Goal: Obtain resource: Obtain resource

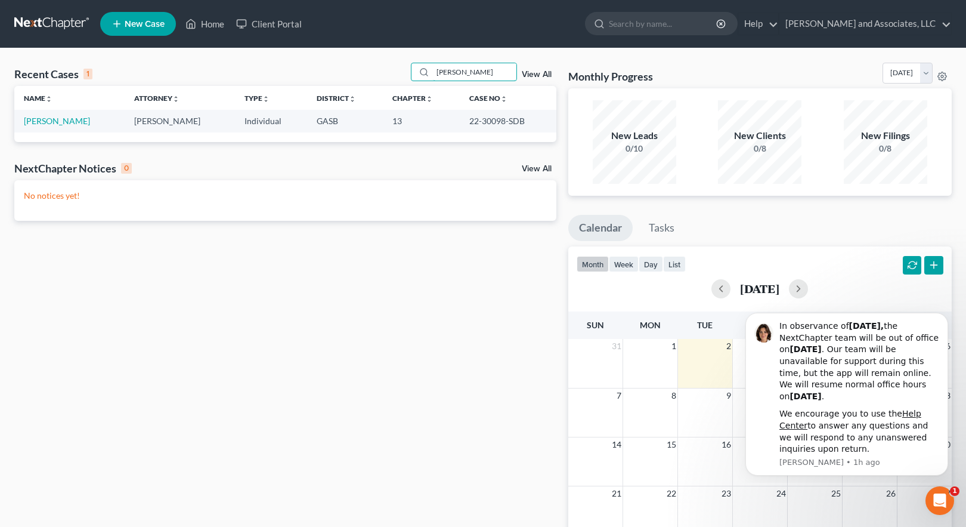
drag, startPoint x: 497, startPoint y: 72, endPoint x: 382, endPoint y: 71, distance: 115.1
click at [384, 71] on div "Recent Cases 1 [PERSON_NAME] View All" at bounding box center [285, 74] width 542 height 23
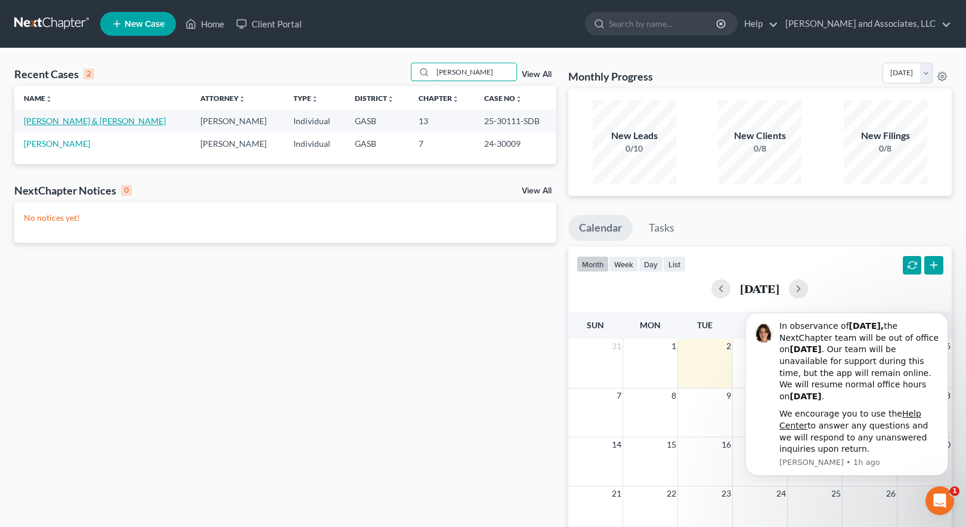
type input "[PERSON_NAME]"
click at [98, 116] on link "[PERSON_NAME] & [PERSON_NAME]" at bounding box center [95, 121] width 142 height 10
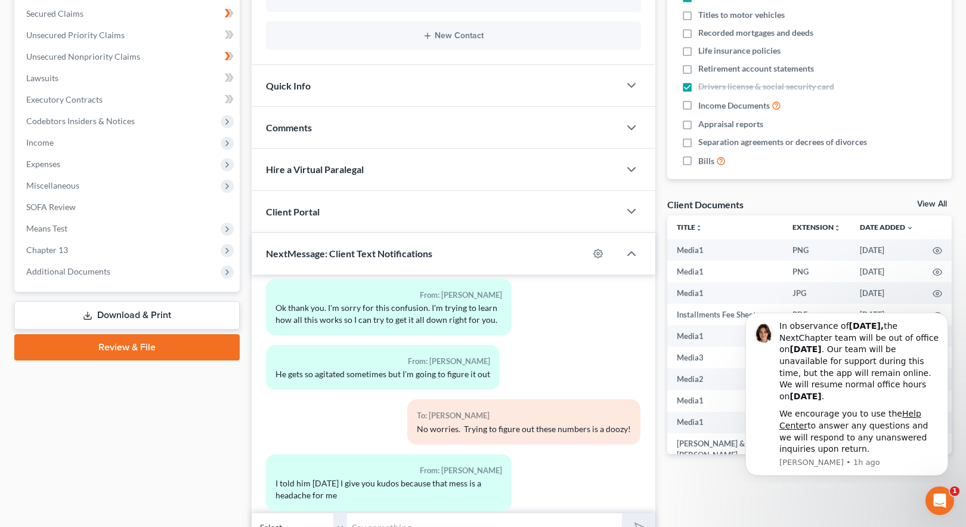
scroll to position [310, 0]
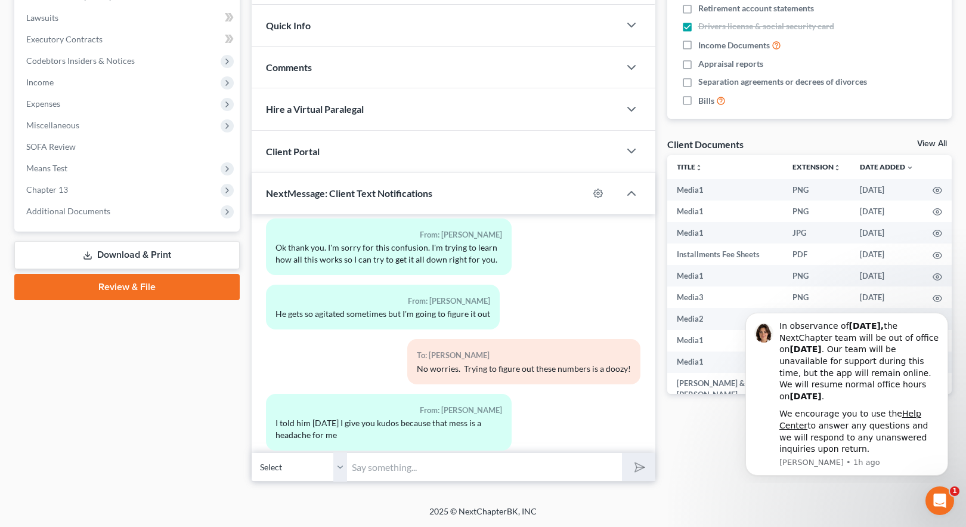
click at [127, 256] on link "Download & Print" at bounding box center [126, 255] width 225 height 28
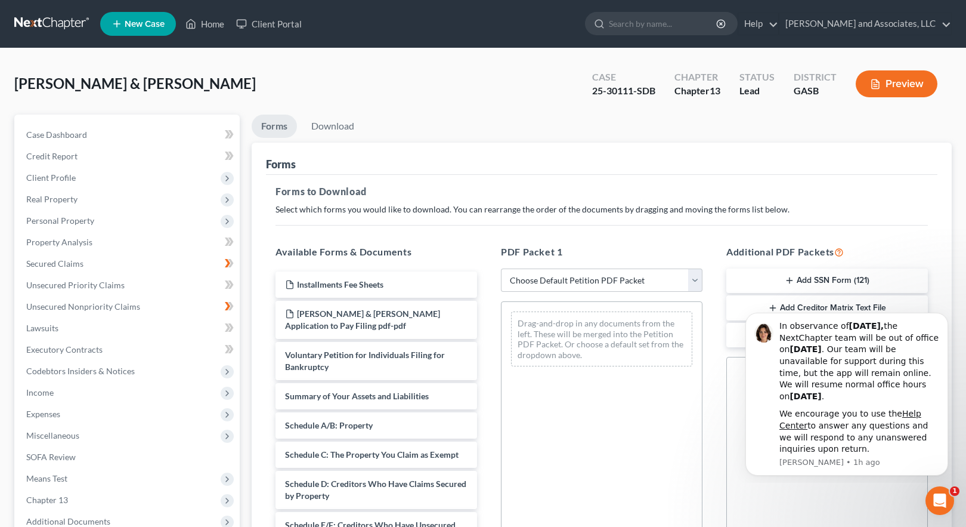
click at [653, 422] on div "Drag-and-drop in any documents from the left. These will be merged into the Pet…" at bounding box center [602, 465] width 202 height 328
click at [719, 415] on div "Additional PDF Packets Add SSN Form (121) Add Creditor Matrix Text File Add Add…" at bounding box center [826, 437] width 225 height 404
click at [801, 307] on body "In observance of [DATE], the NextChapter team will be out of office [DATE][DATE…" at bounding box center [846, 392] width 229 height 171
click html "In observance of [DATE], the NextChapter team will be out of office [DATE][DATE…"
click at [944, 317] on icon "Dismiss notification" at bounding box center [944, 316] width 4 height 4
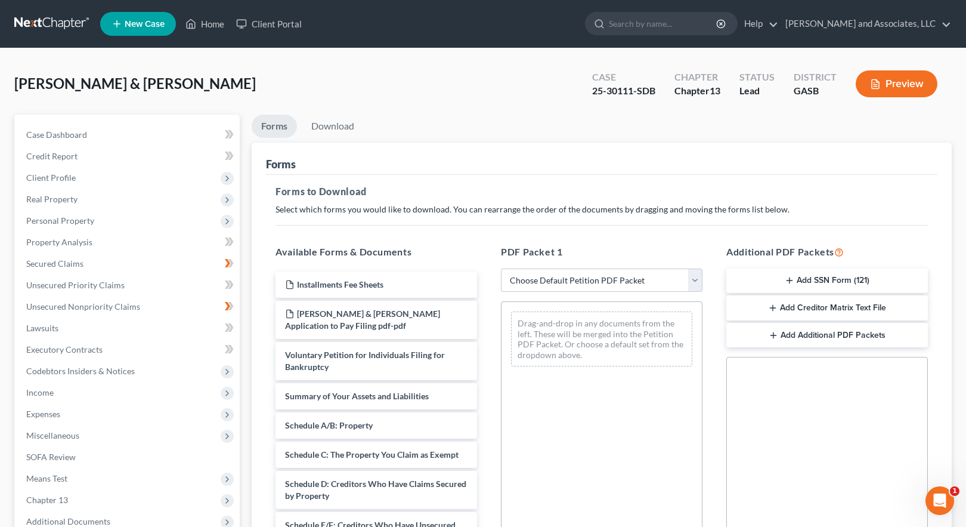
click at [815, 305] on button "Add Creditor Matrix Text File" at bounding box center [827, 307] width 202 height 25
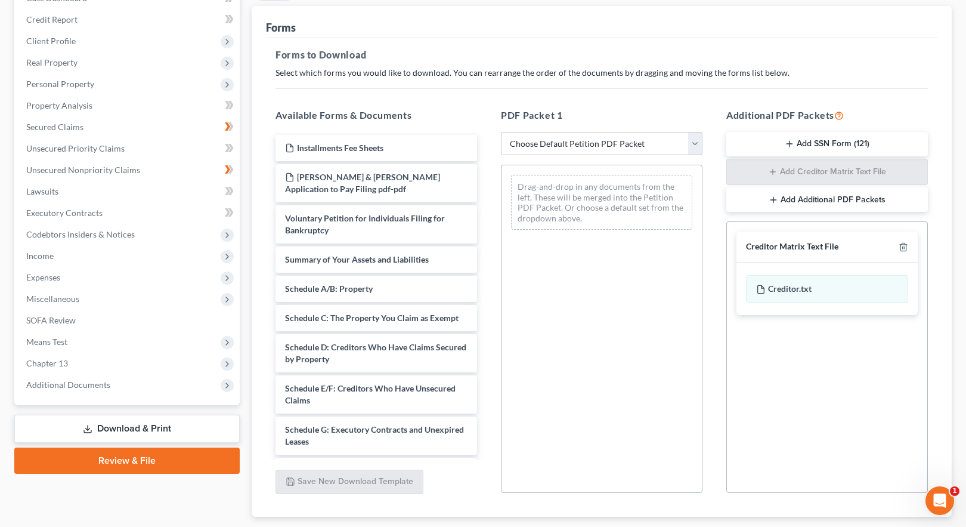
scroll to position [210, 0]
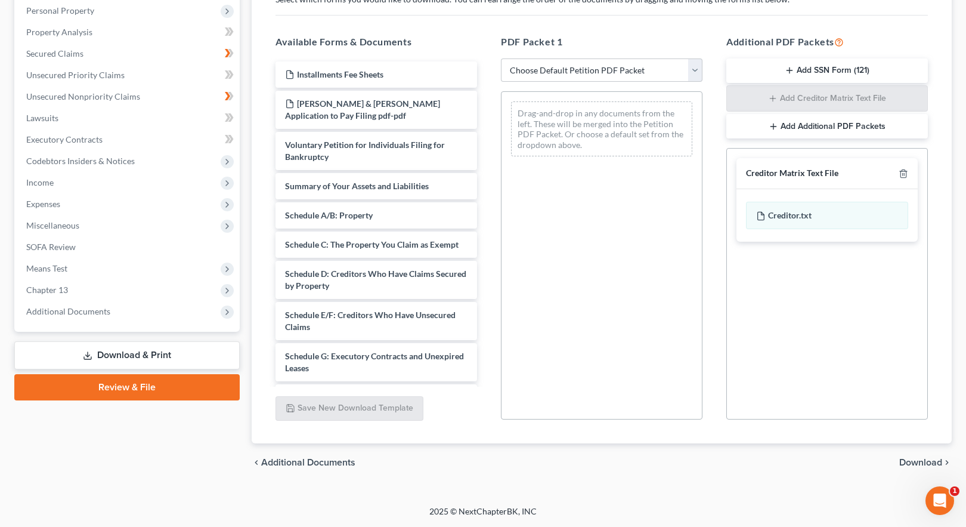
click at [915, 464] on span "Download" at bounding box center [920, 462] width 43 height 10
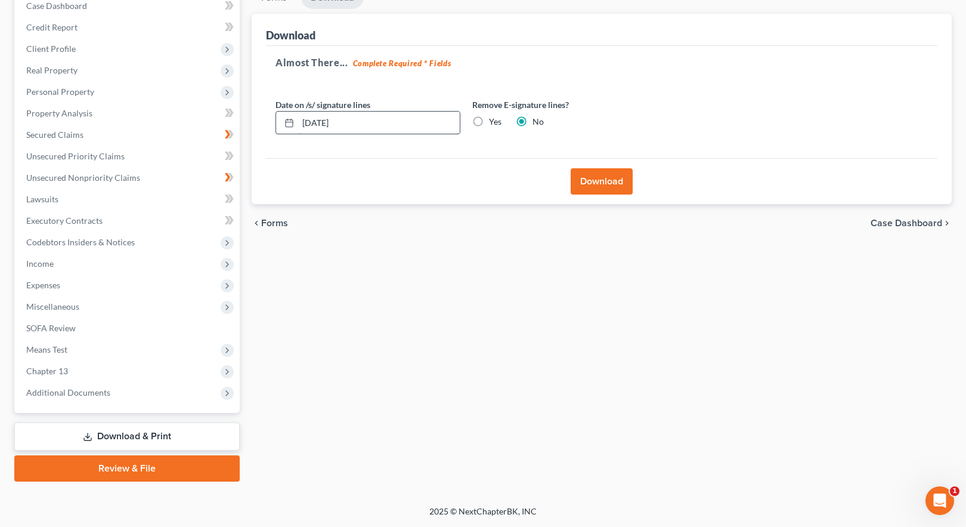
click at [310, 117] on input "[DATE]" at bounding box center [379, 123] width 162 height 23
drag, startPoint x: 324, startPoint y: 121, endPoint x: 346, endPoint y: 129, distance: 23.0
click at [326, 121] on input "08/1302/2025" at bounding box center [379, 123] width 162 height 23
type input "[DATE]"
click at [592, 182] on button "Download" at bounding box center [602, 181] width 62 height 26
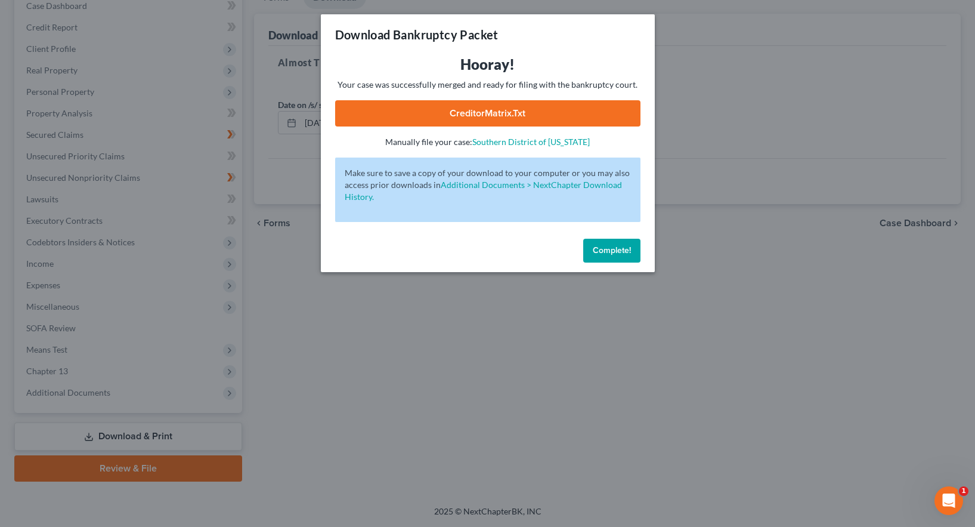
click at [500, 113] on link "CreditorMatrix.txt" at bounding box center [487, 113] width 305 height 26
click at [612, 252] on span "Complete!" at bounding box center [612, 250] width 38 height 10
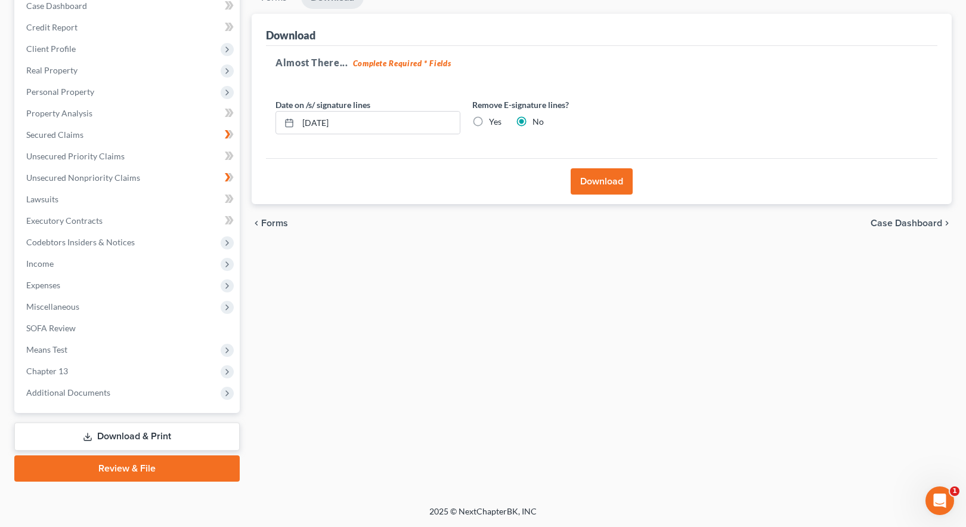
click at [899, 221] on span "Case Dashboard" at bounding box center [907, 223] width 72 height 10
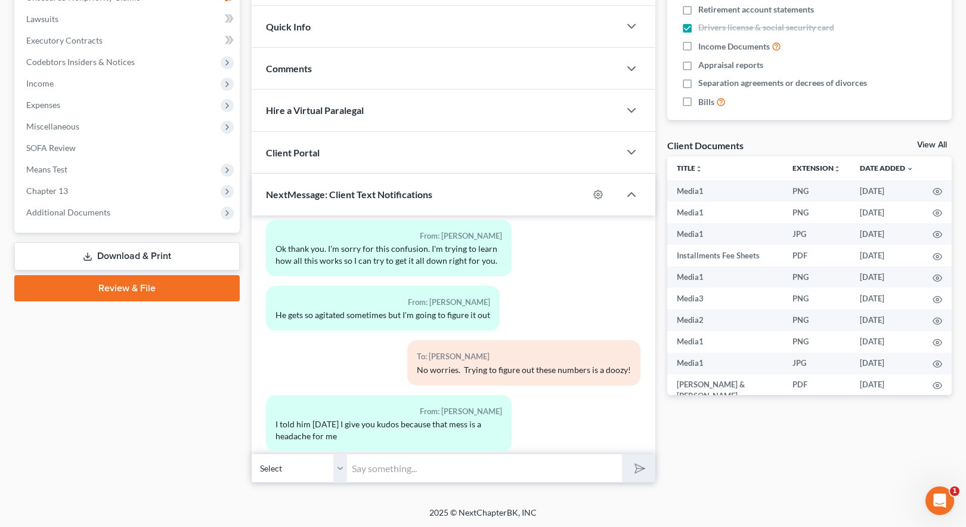
scroll to position [310, 0]
click at [120, 254] on link "Download & Print" at bounding box center [126, 255] width 225 height 28
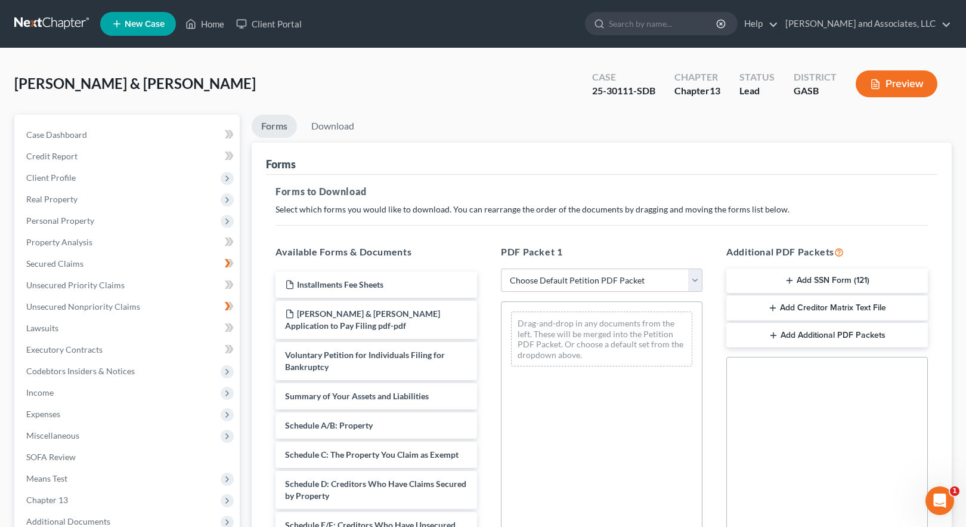
click at [774, 306] on icon "button" at bounding box center [773, 308] width 10 height 10
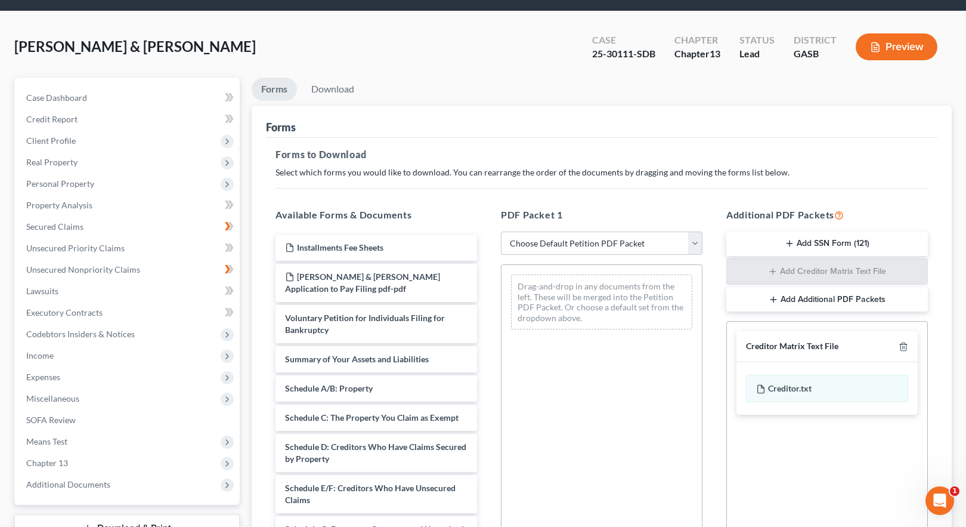
scroll to position [210, 0]
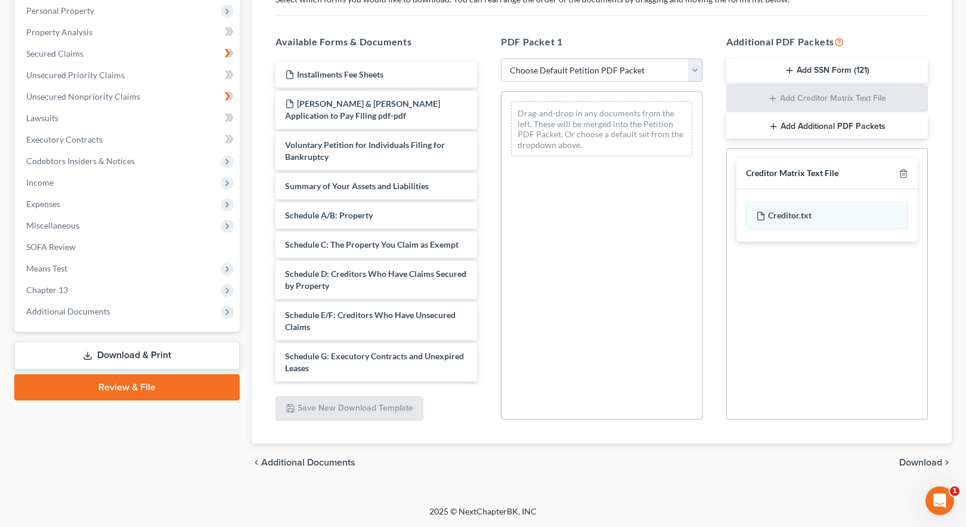
click at [918, 465] on span "Download" at bounding box center [920, 462] width 43 height 10
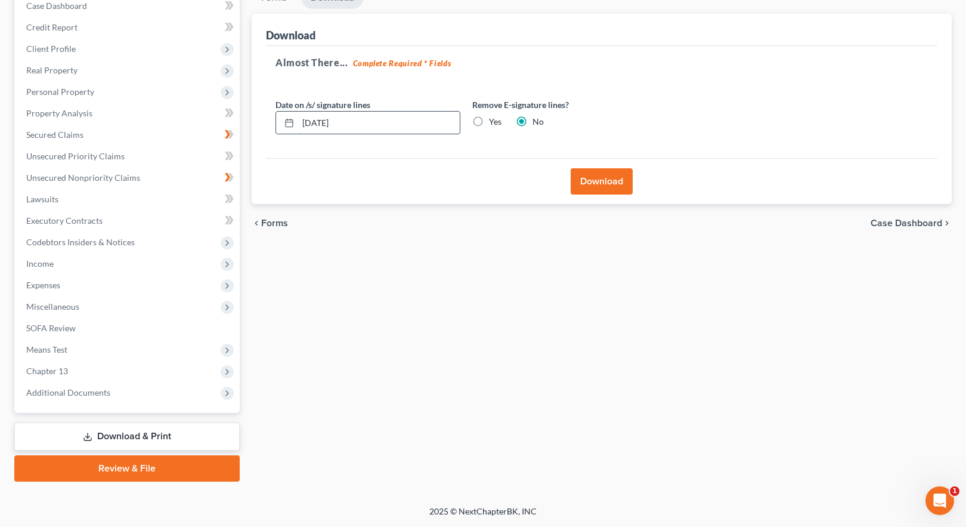
click at [307, 120] on input "[DATE]" at bounding box center [379, 123] width 162 height 23
type input "[DATE]"
click at [603, 180] on button "Download" at bounding box center [602, 181] width 62 height 26
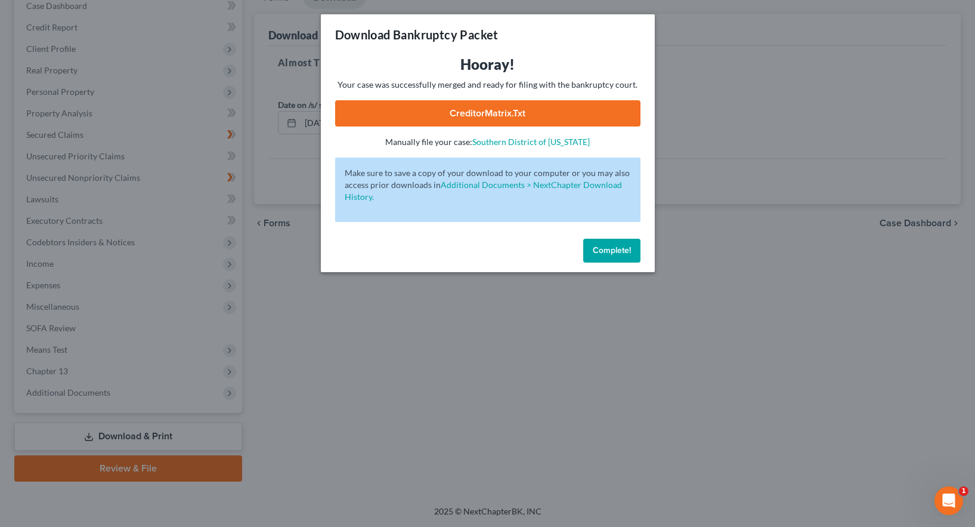
click at [501, 108] on link "CreditorMatrix.txt" at bounding box center [487, 113] width 305 height 26
click at [487, 114] on link "CreditorMatrix.txt" at bounding box center [487, 113] width 305 height 26
click at [611, 253] on span "Complete!" at bounding box center [612, 250] width 38 height 10
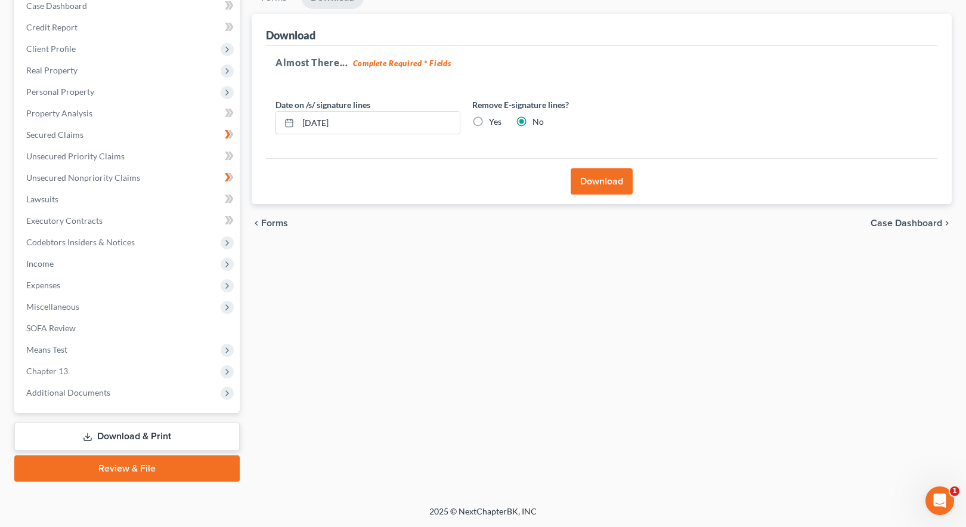
click at [889, 222] on span "Case Dashboard" at bounding box center [907, 223] width 72 height 10
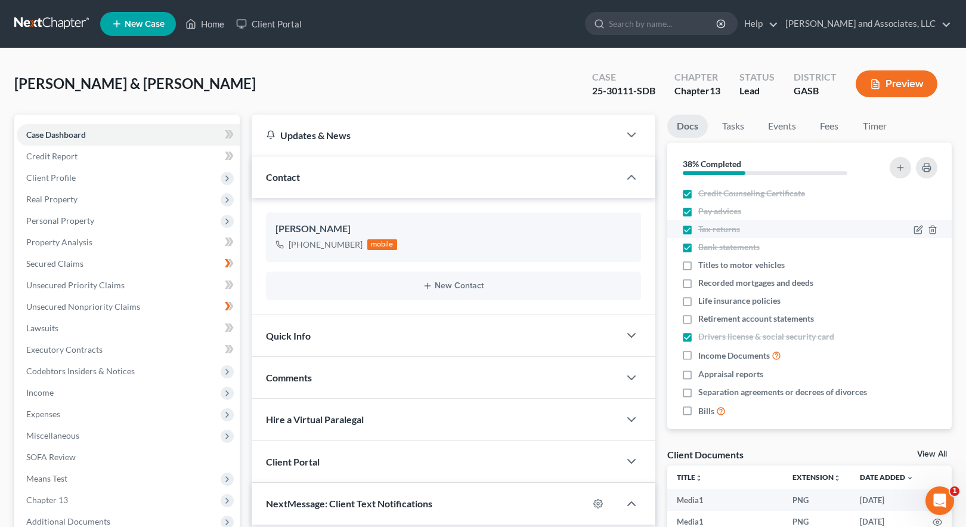
scroll to position [8177, 0]
